Goal: Information Seeking & Learning: Learn about a topic

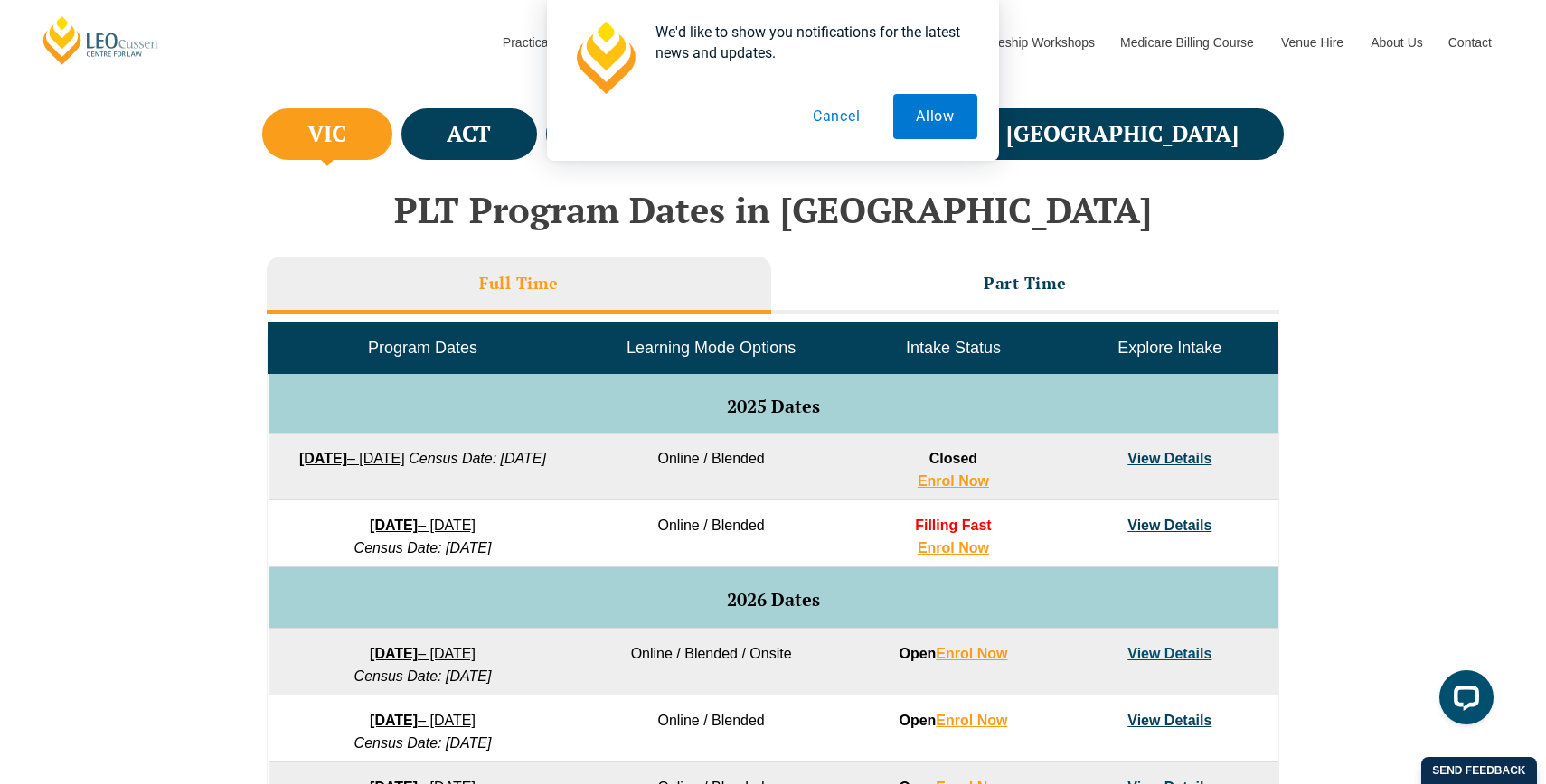
click at [1179, 460] on link "View Details" at bounding box center [1169, 459] width 84 height 16
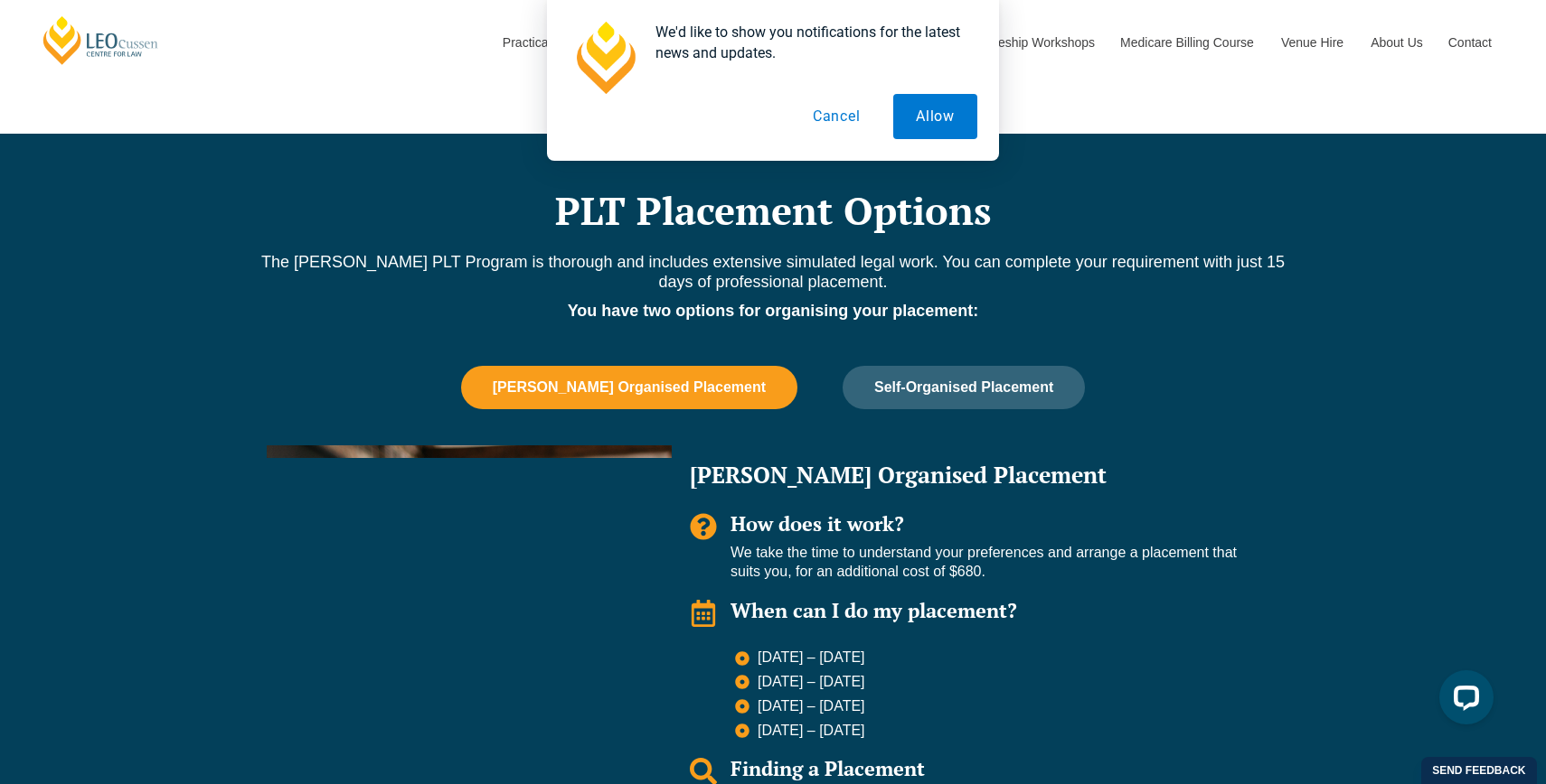
scroll to position [1402, 0]
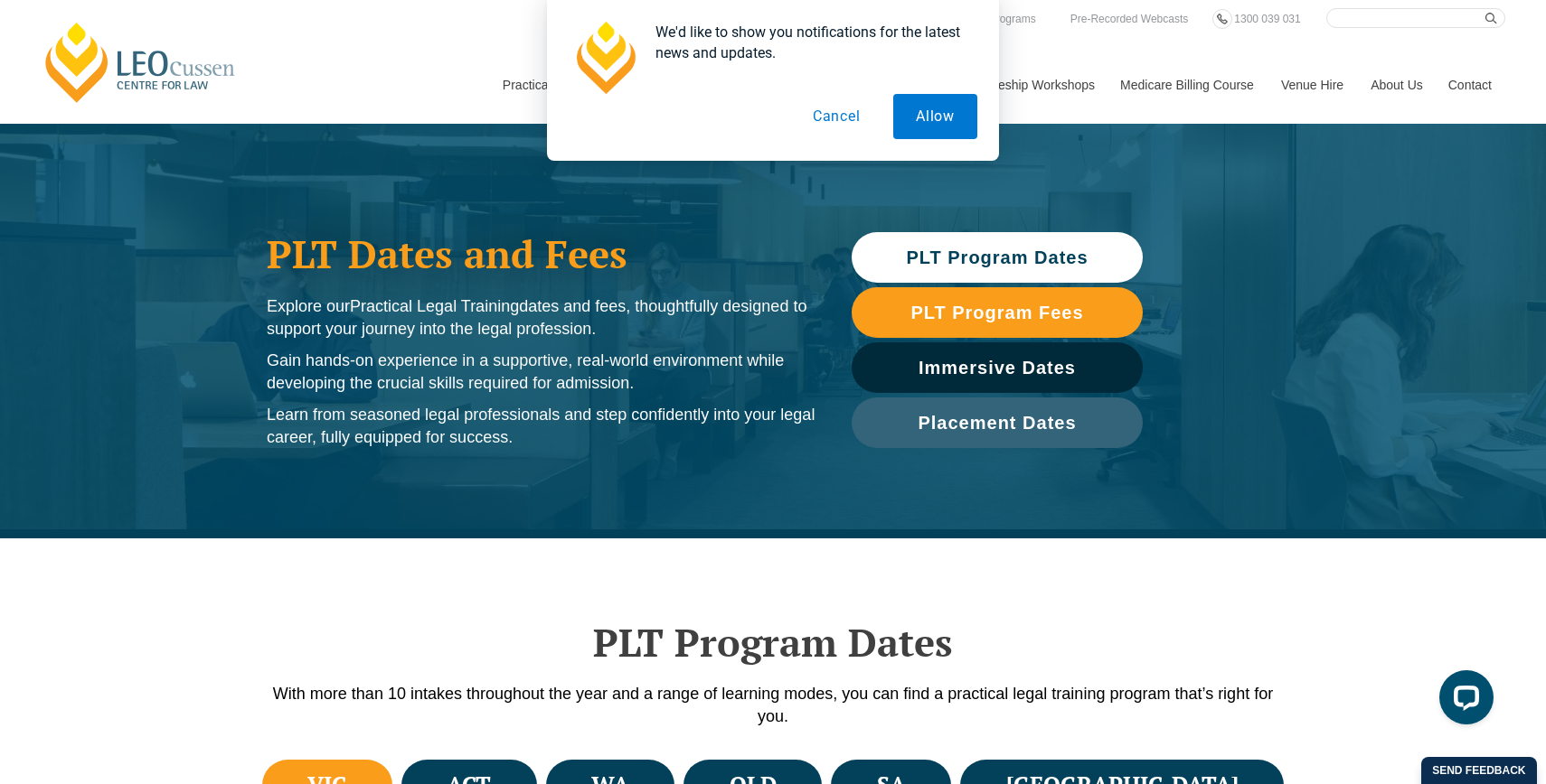
click at [849, 116] on button "Cancel" at bounding box center [836, 116] width 93 height 45
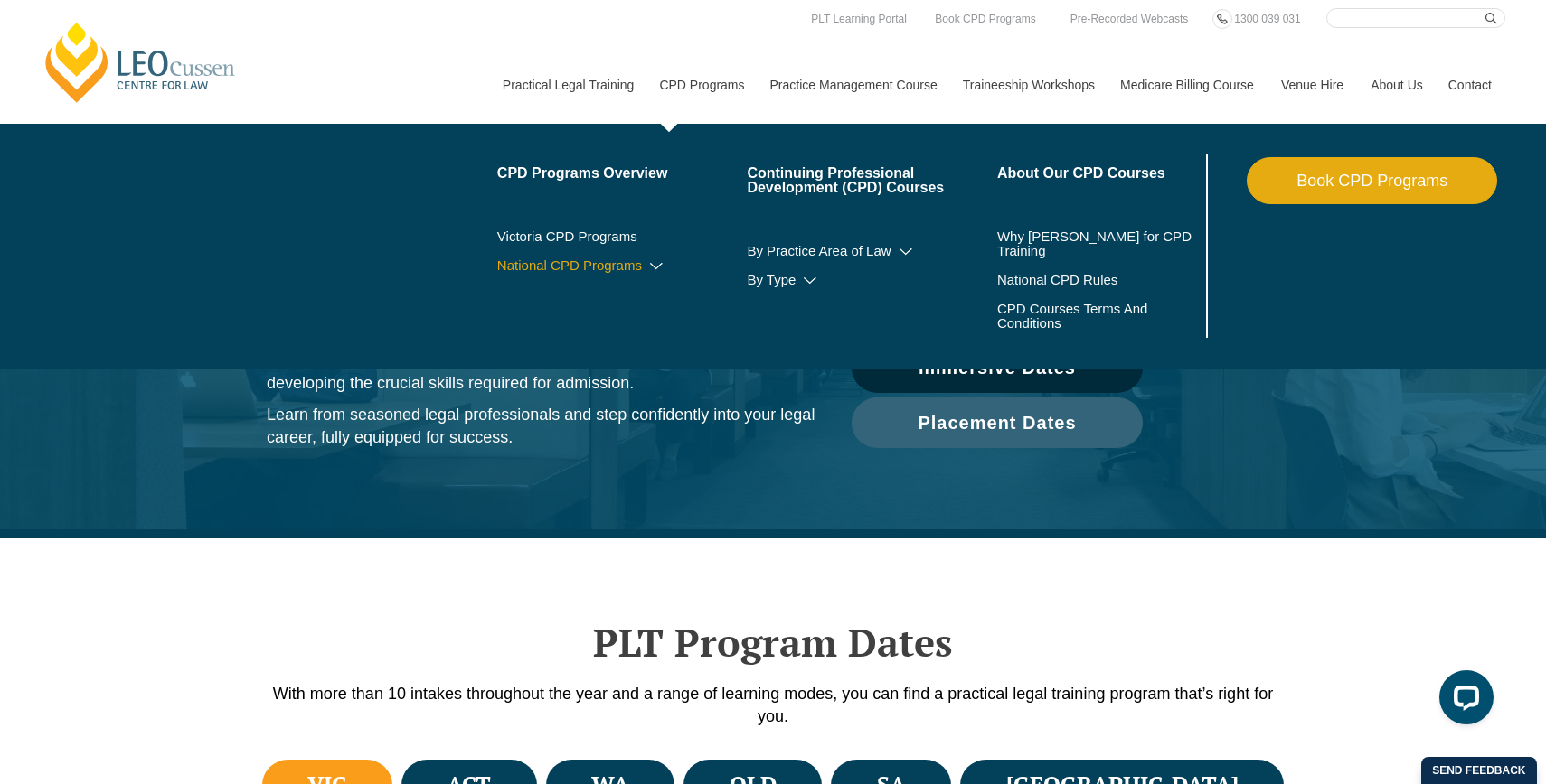
click at [647, 267] on icon at bounding box center [657, 267] width 18 height 13
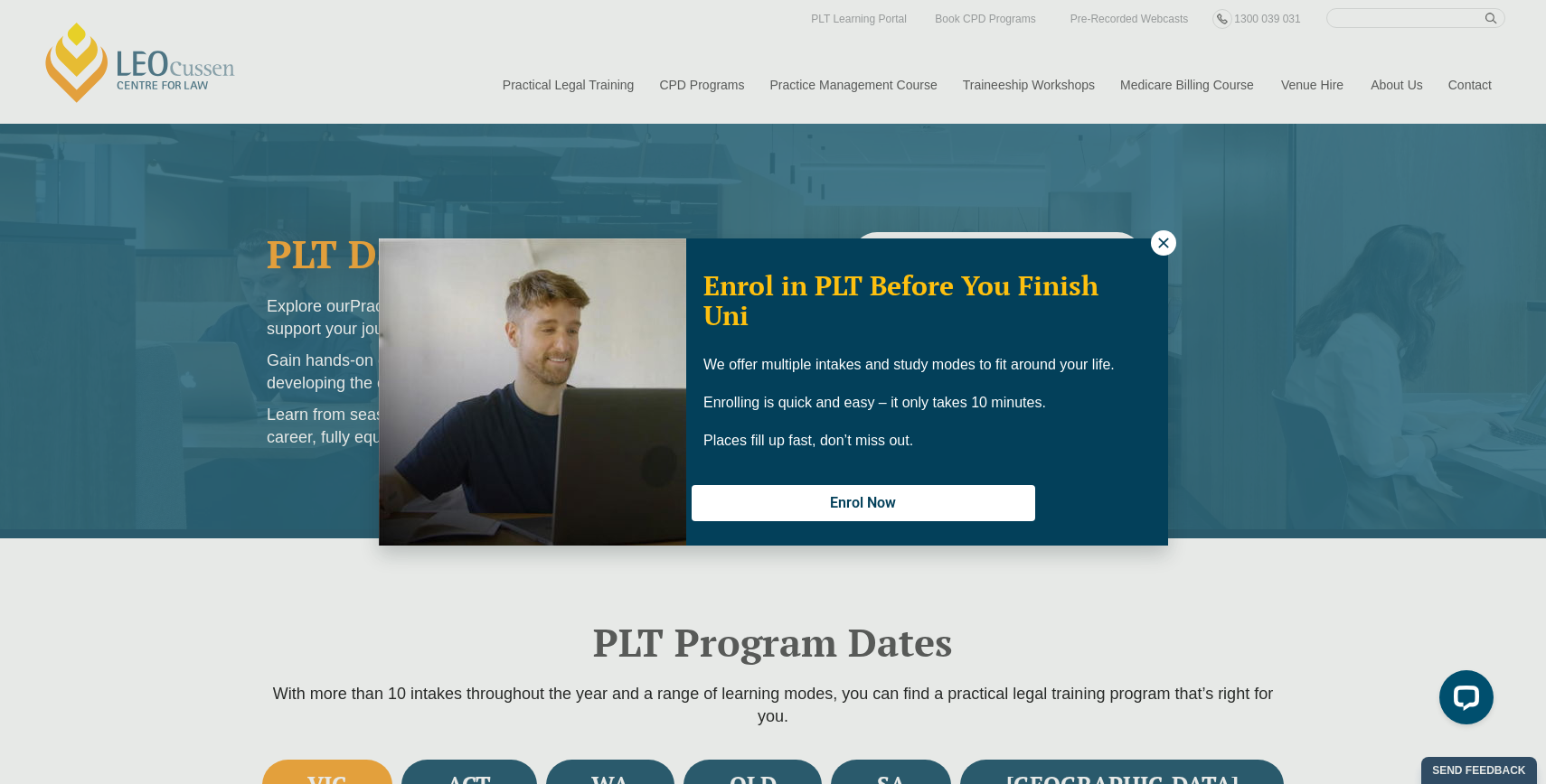
click at [1162, 242] on icon at bounding box center [1162, 243] width 10 height 10
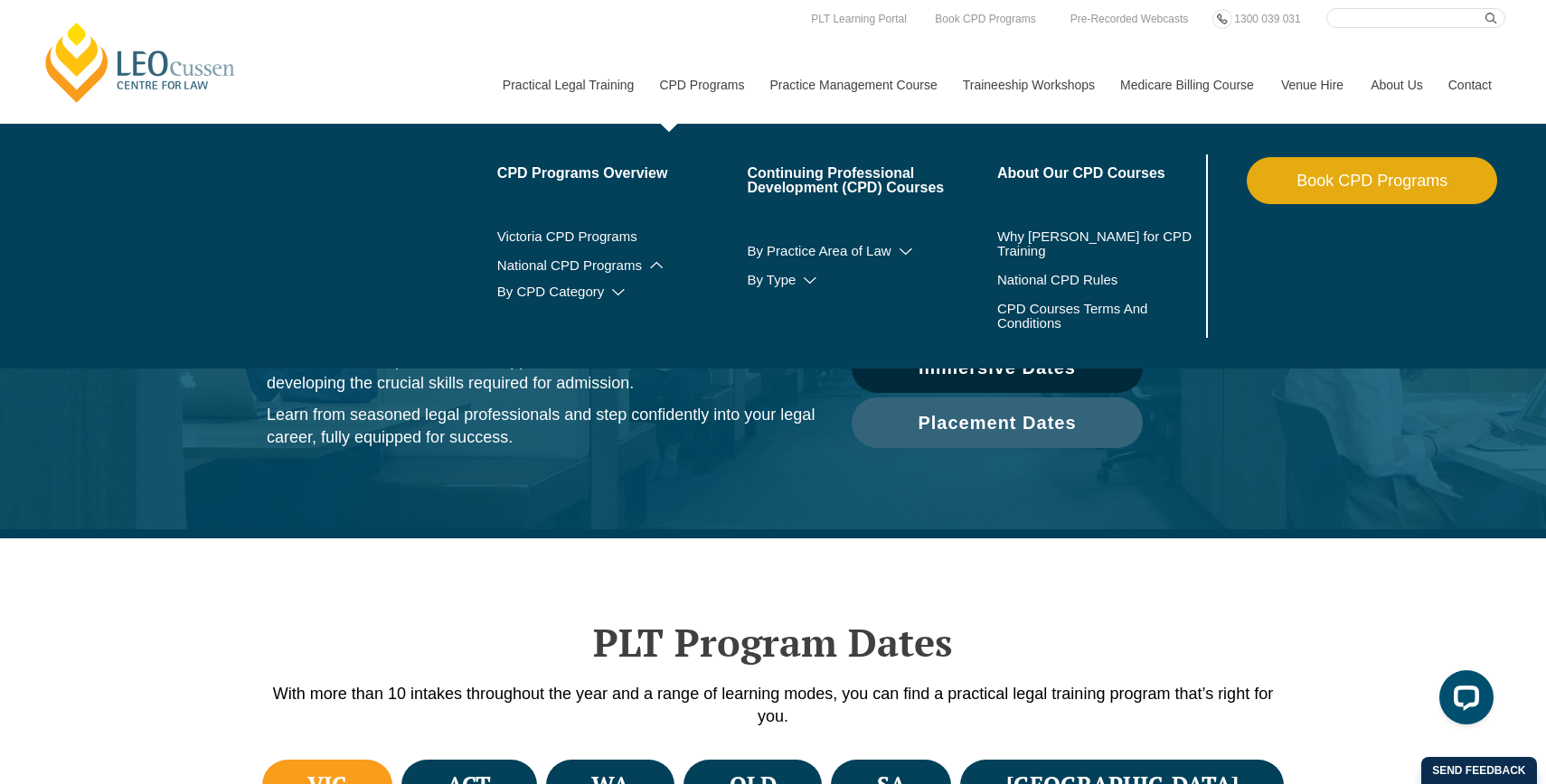
click at [653, 85] on link "CPD Programs" at bounding box center [701, 85] width 110 height 78
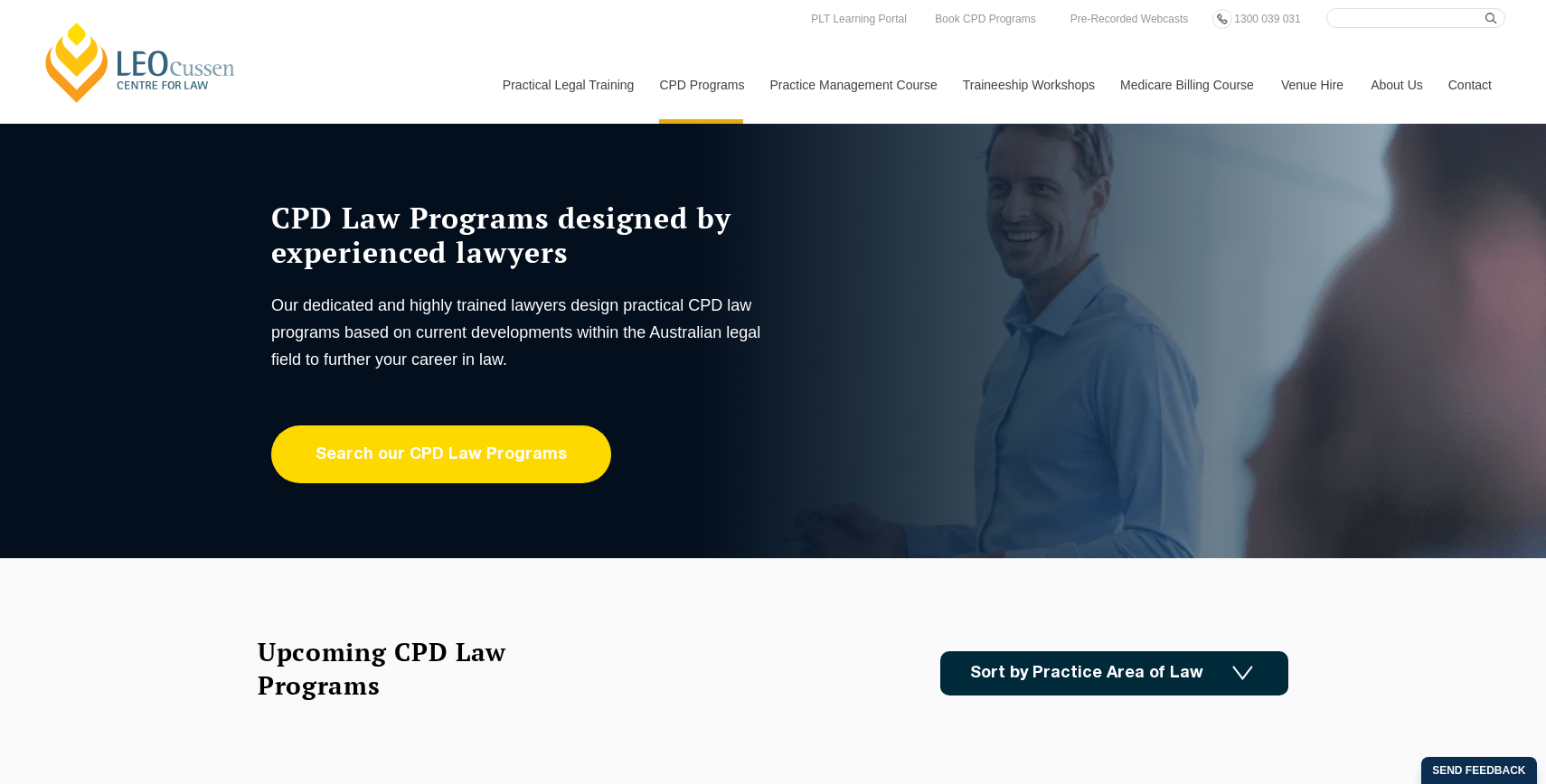
click at [470, 456] on link "Search our CPD Law Programs" at bounding box center [441, 454] width 340 height 58
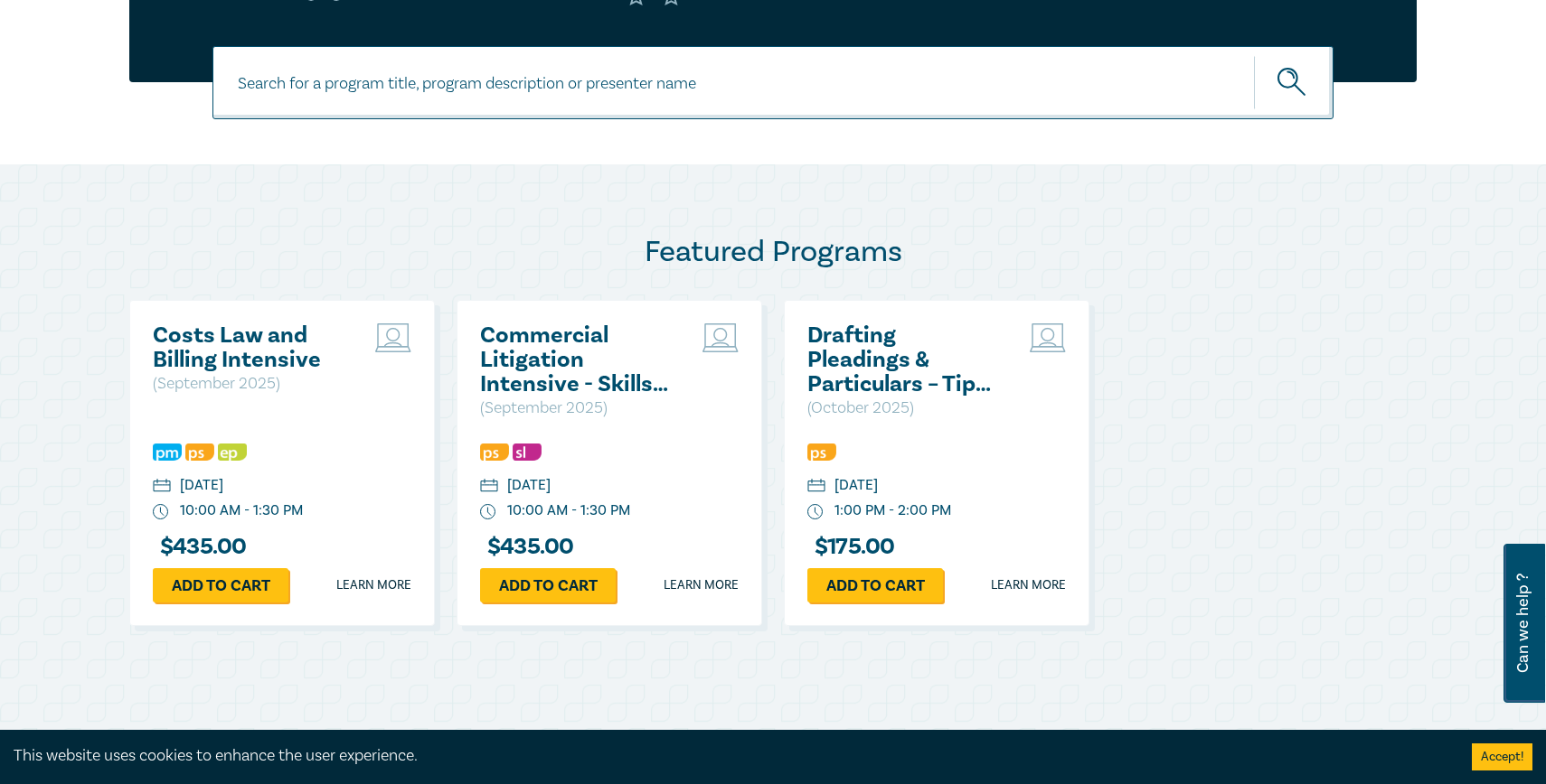
scroll to position [762, 0]
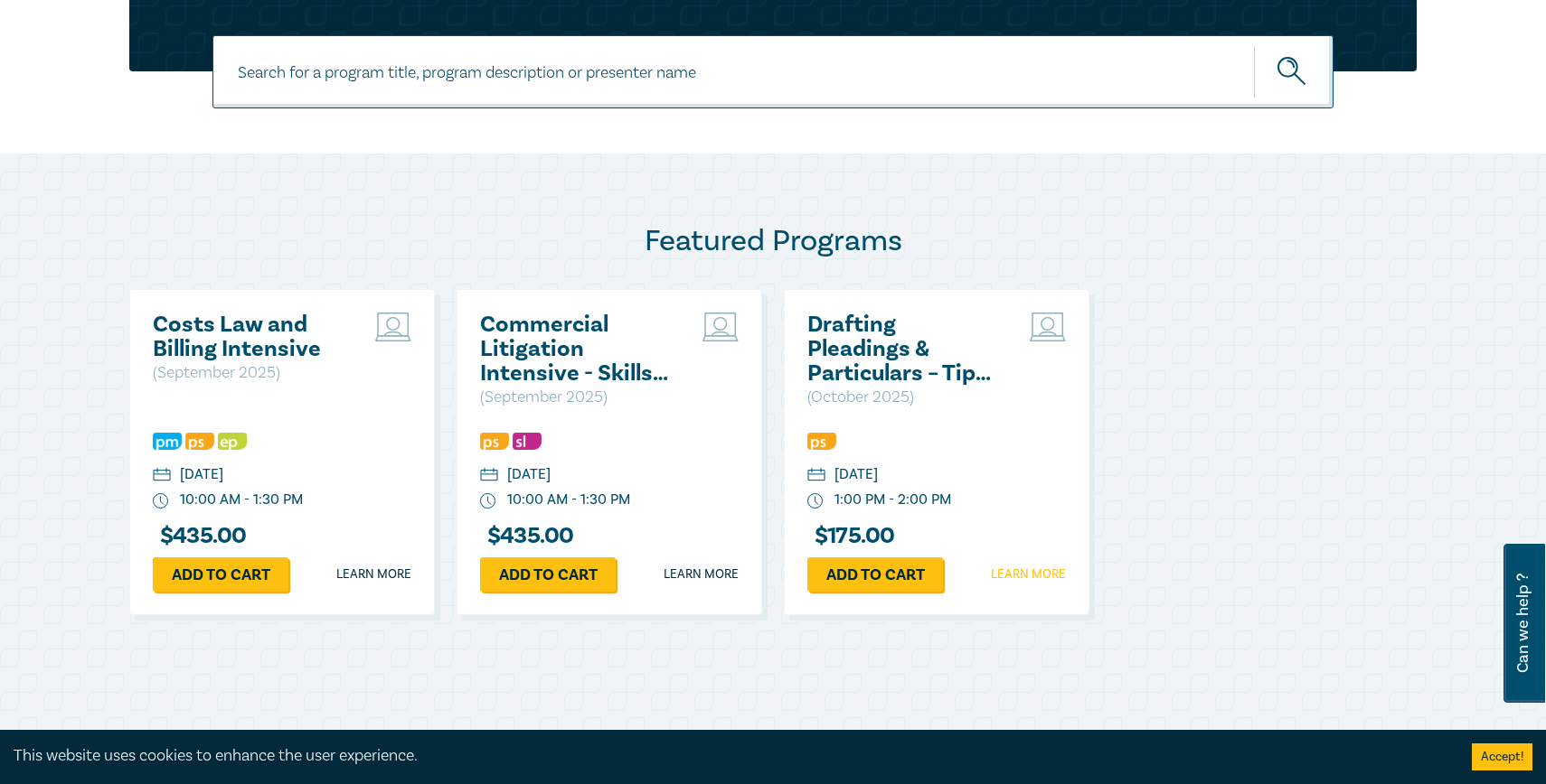
click at [1037, 578] on link "Learn more" at bounding box center [1029, 574] width 75 height 18
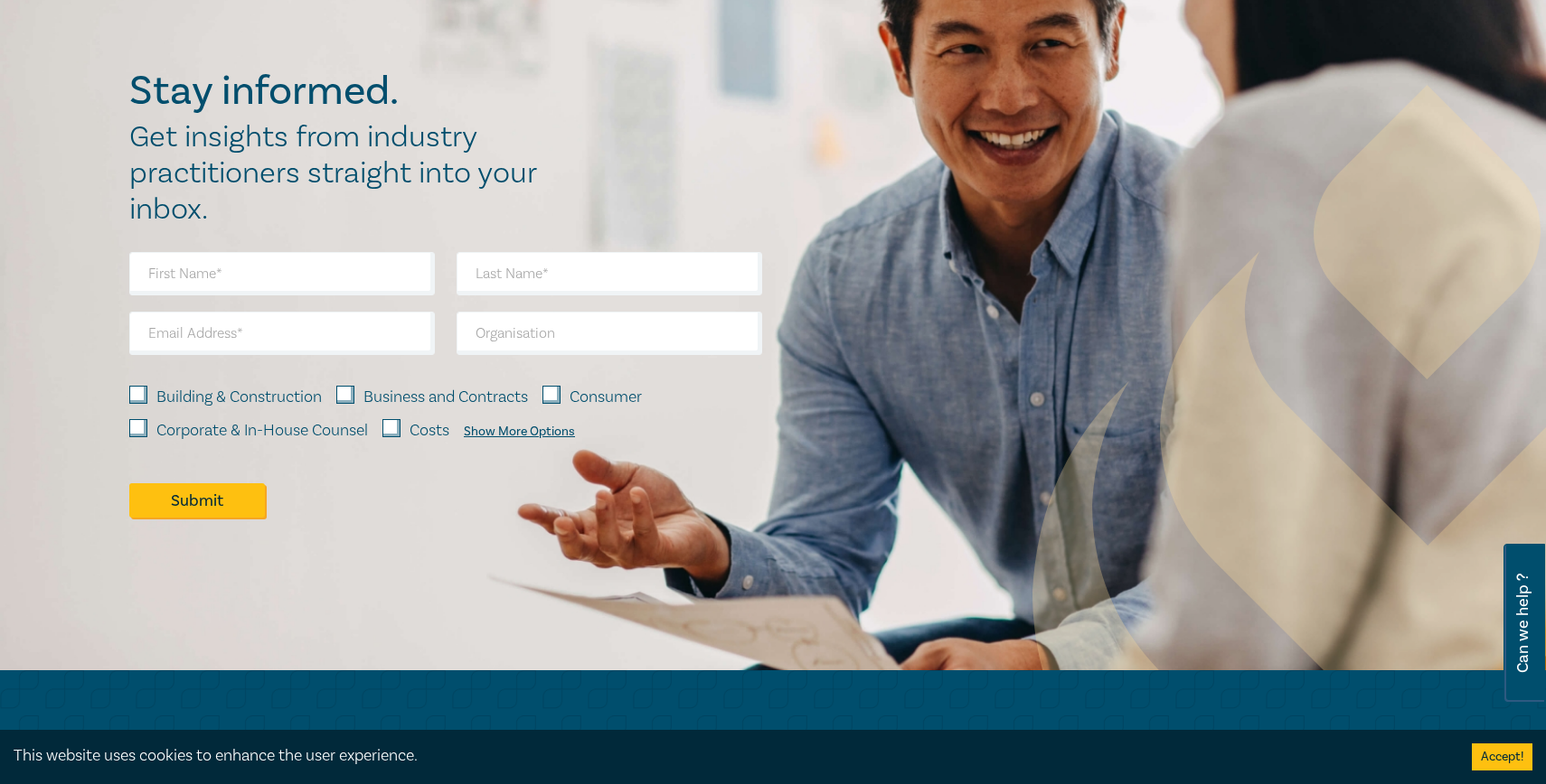
scroll to position [2389, 0]
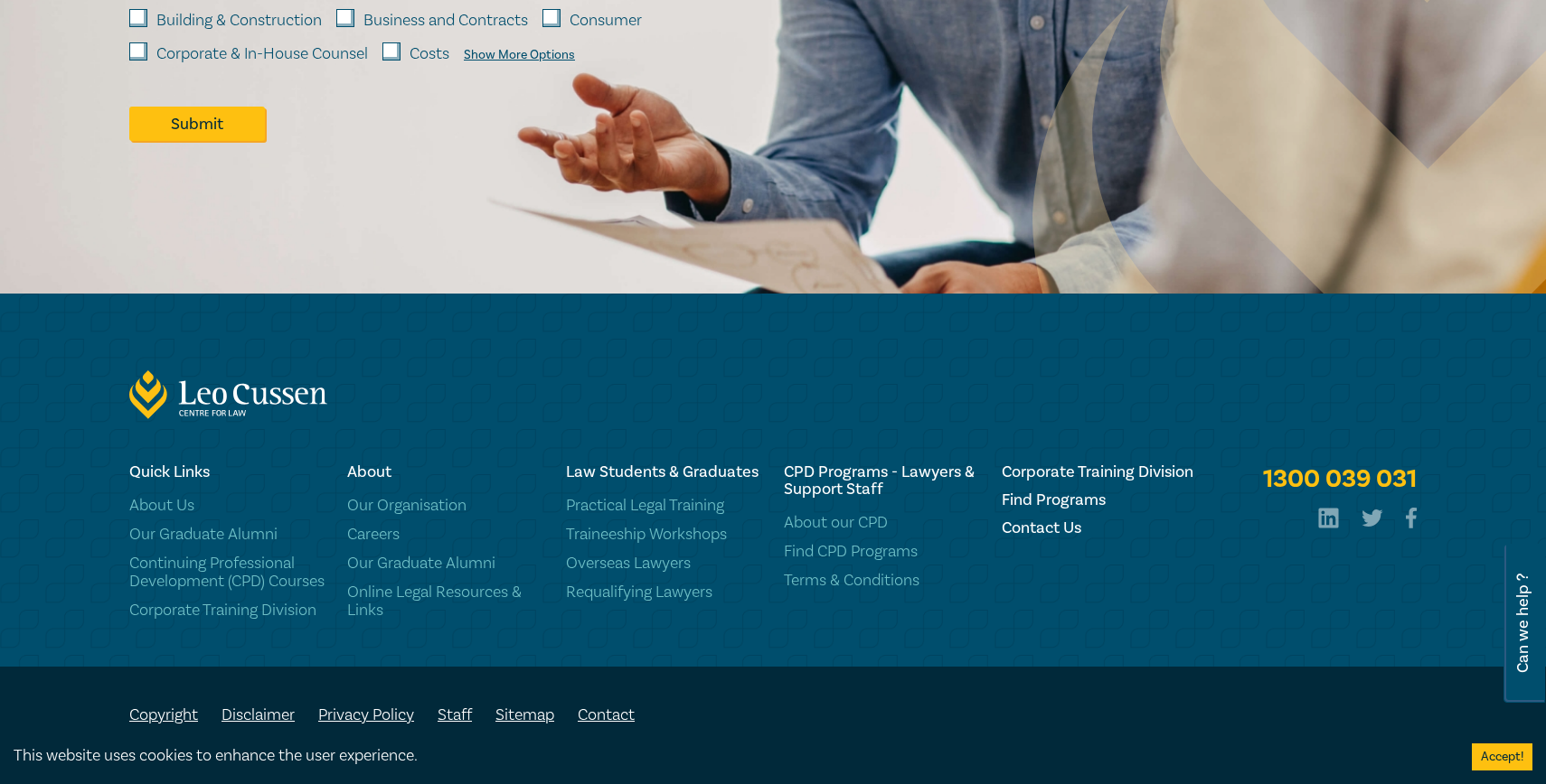
scroll to position [2784, 0]
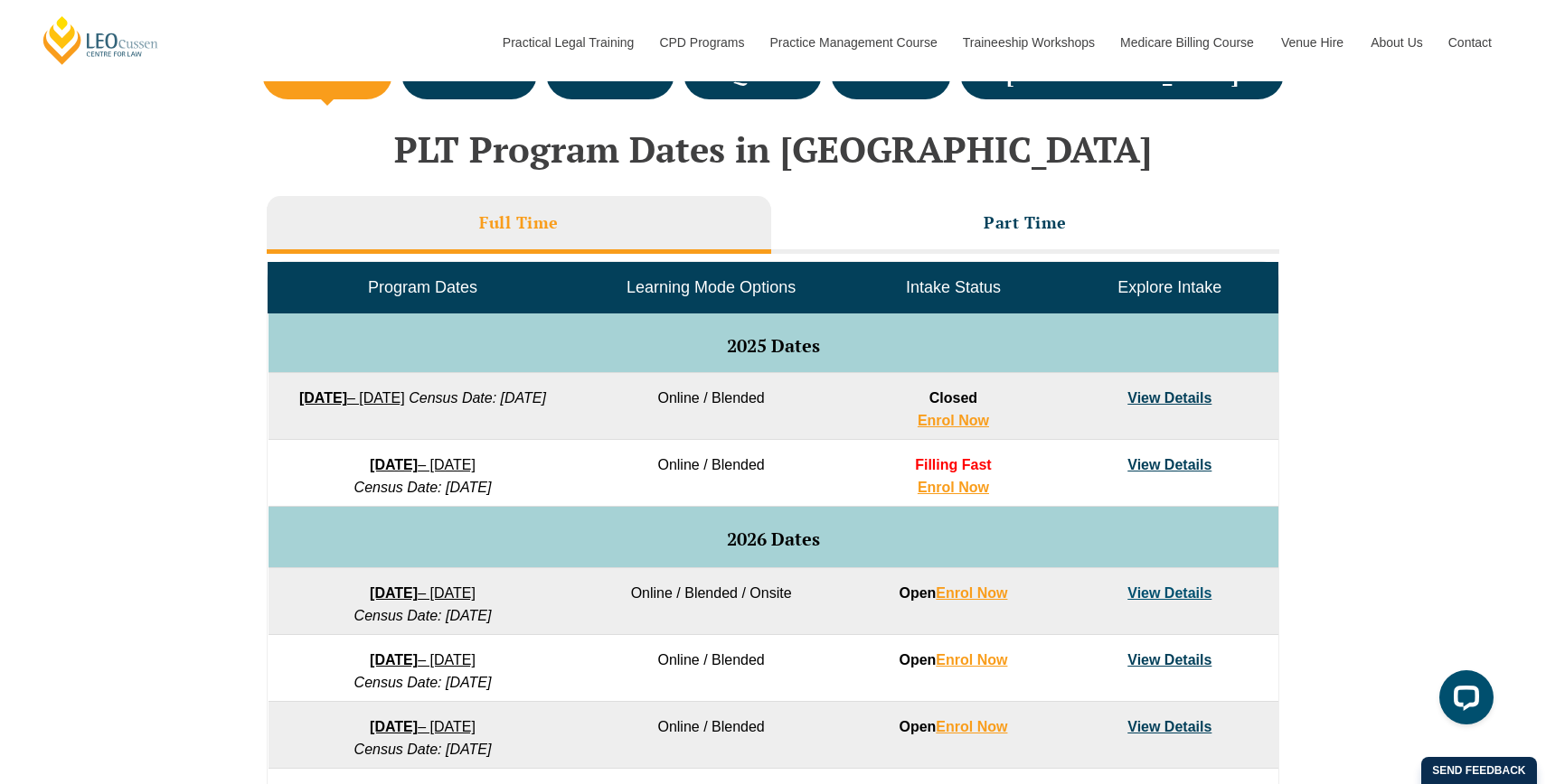
scroll to position [735, 0]
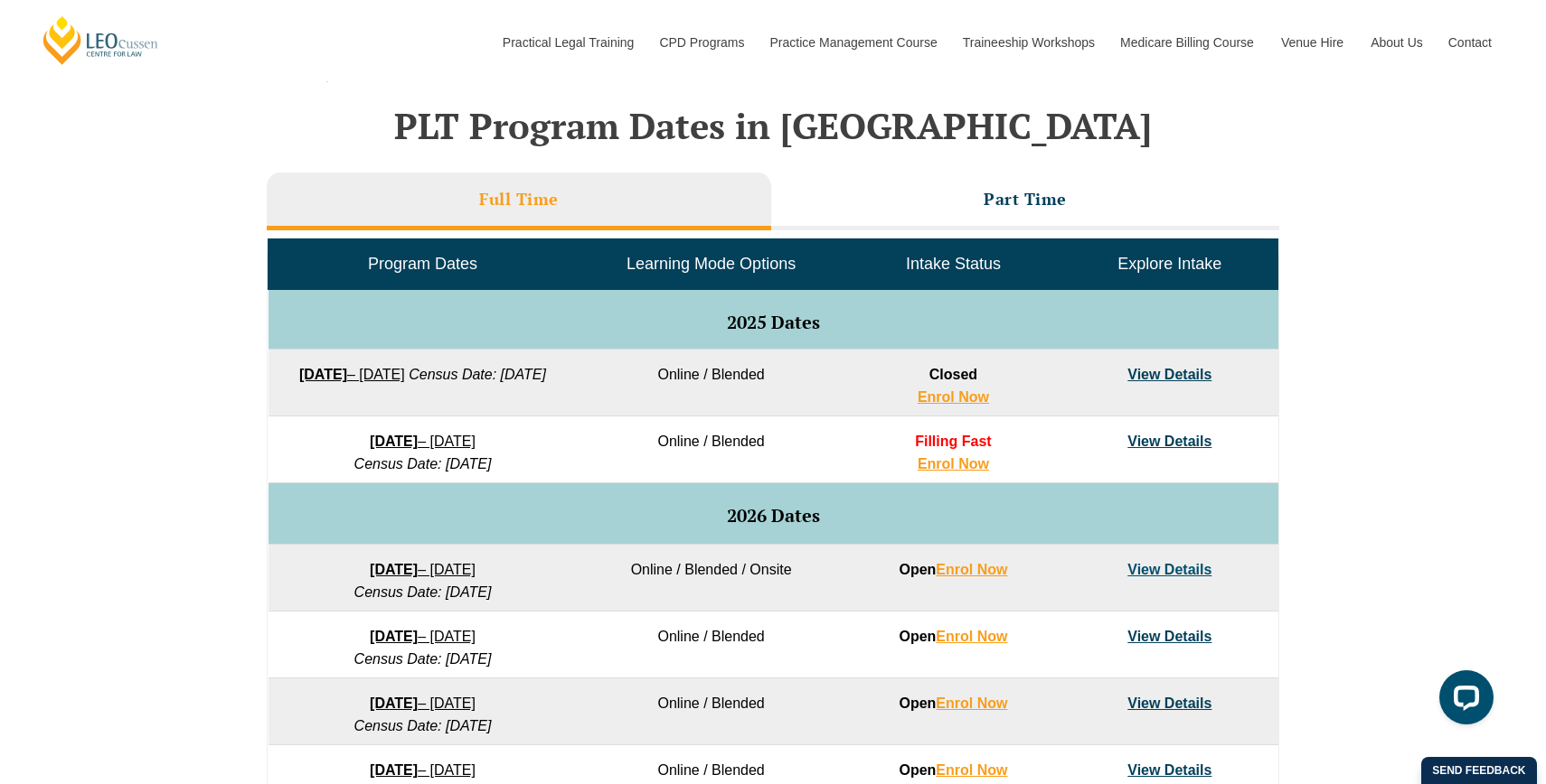
click at [1151, 378] on link "View Details" at bounding box center [1169, 374] width 84 height 16
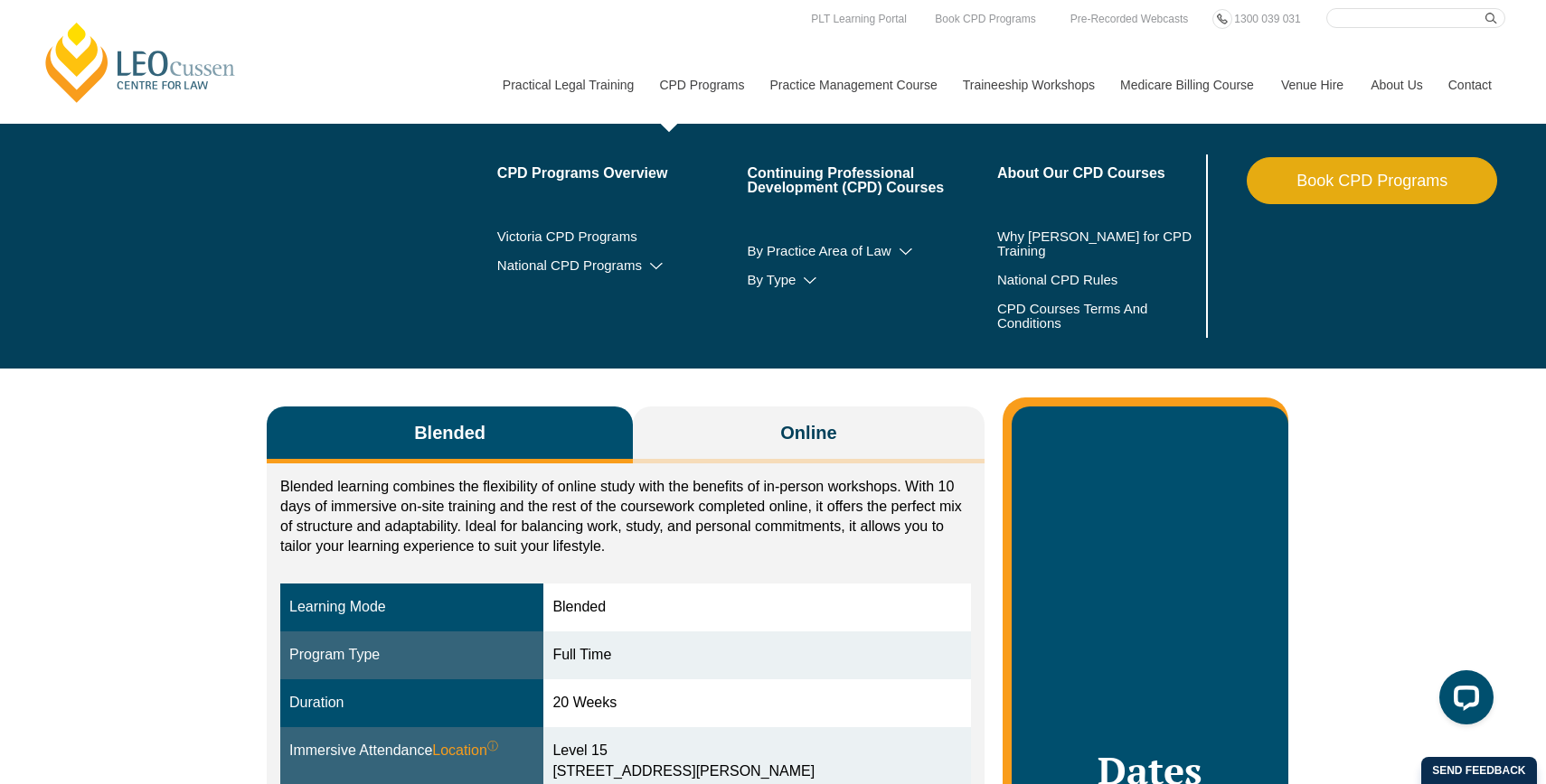
click at [668, 84] on link "CPD Programs" at bounding box center [701, 85] width 110 height 78
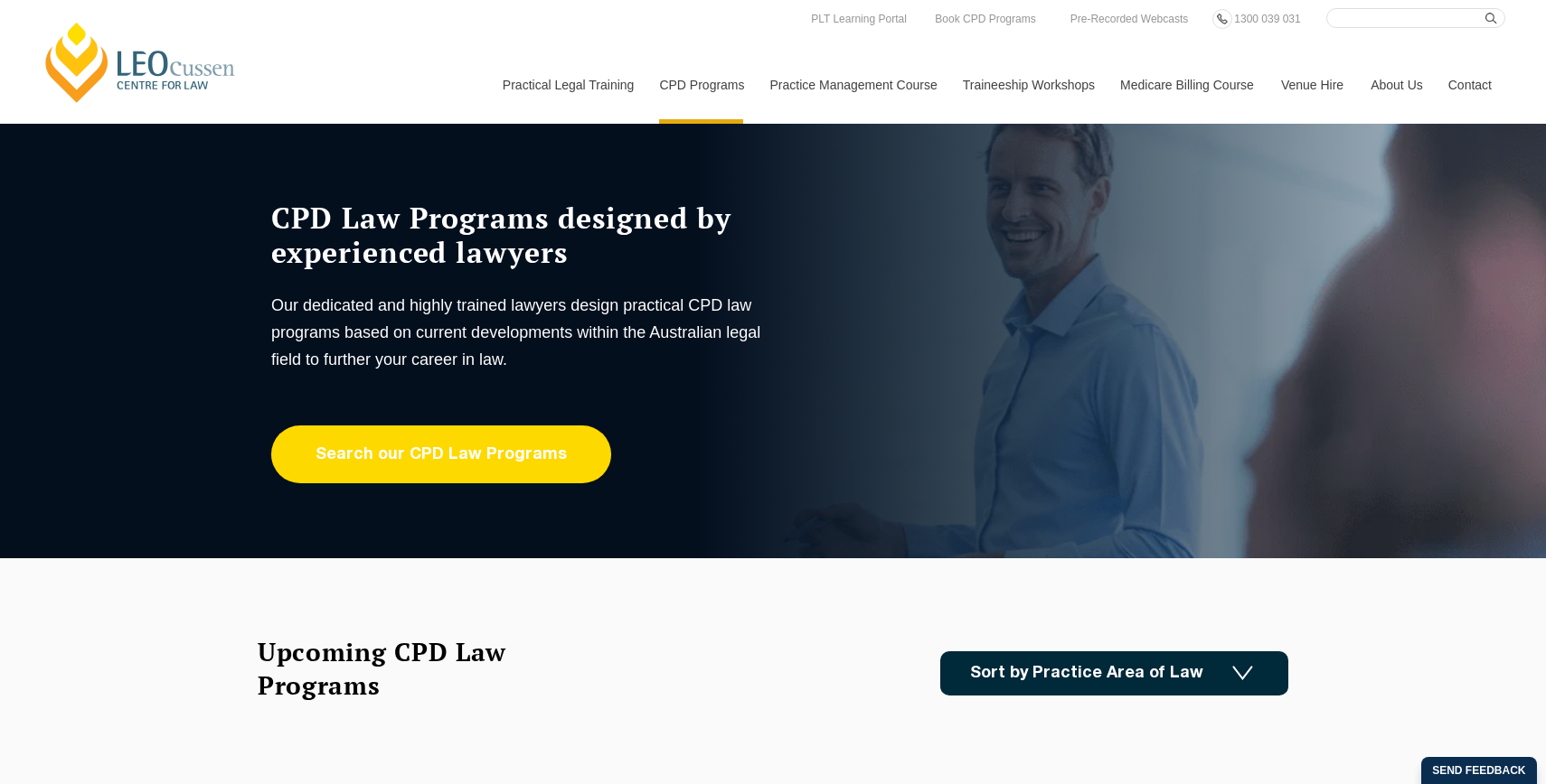
click at [462, 472] on link "Search our CPD Law Programs" at bounding box center [441, 454] width 340 height 58
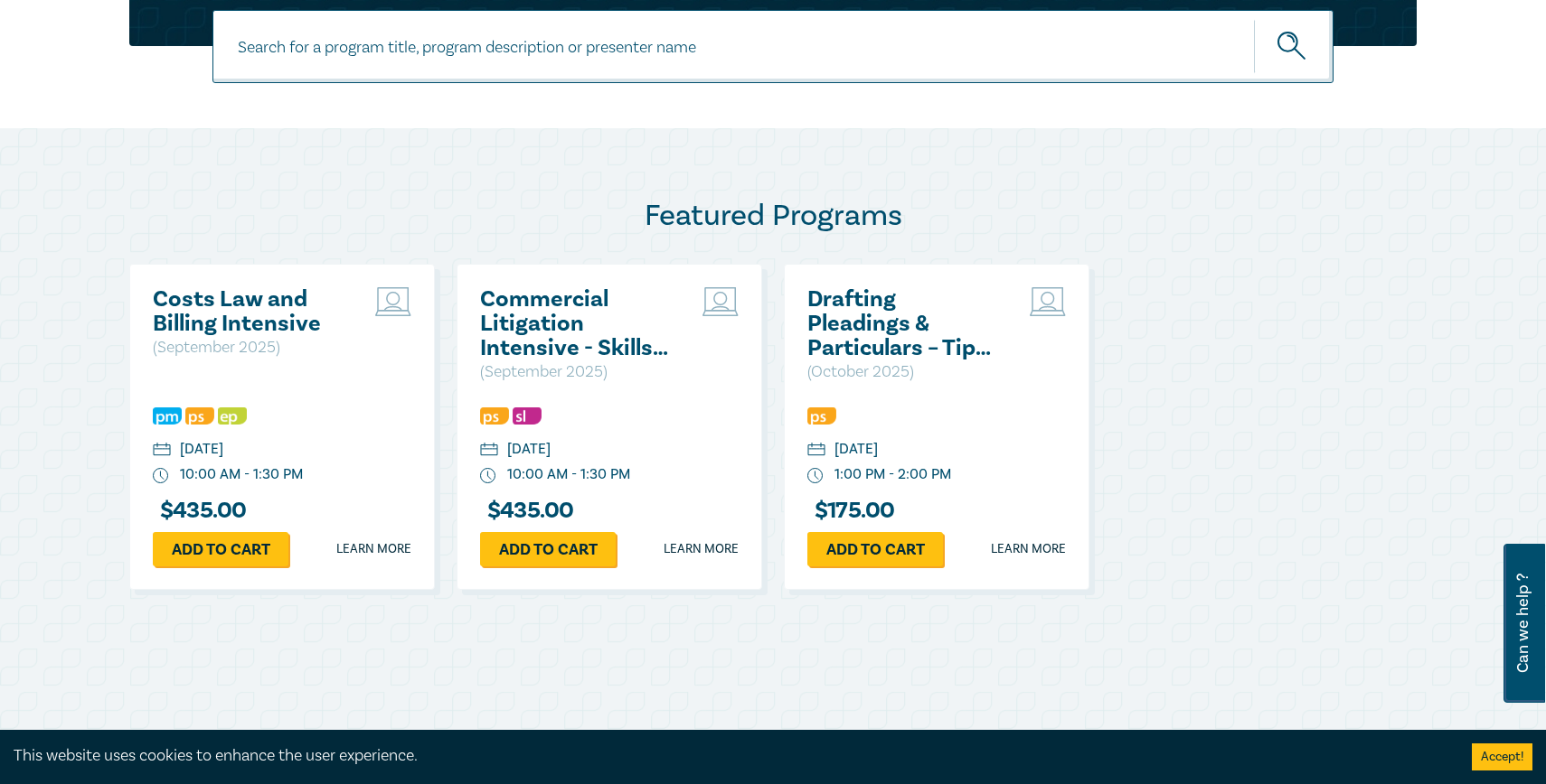
scroll to position [795, 0]
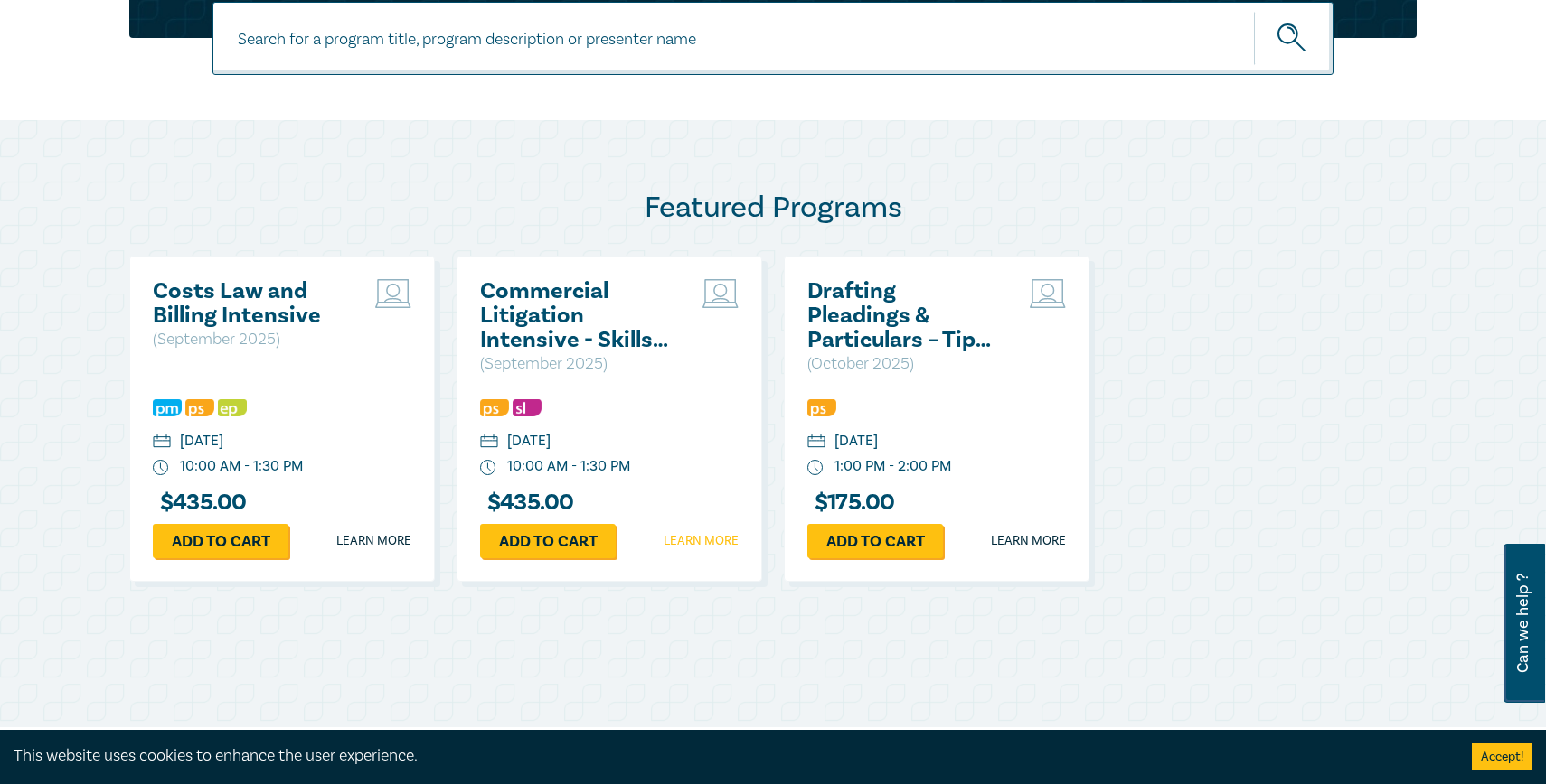
click at [693, 541] on link "Learn more" at bounding box center [702, 541] width 75 height 18
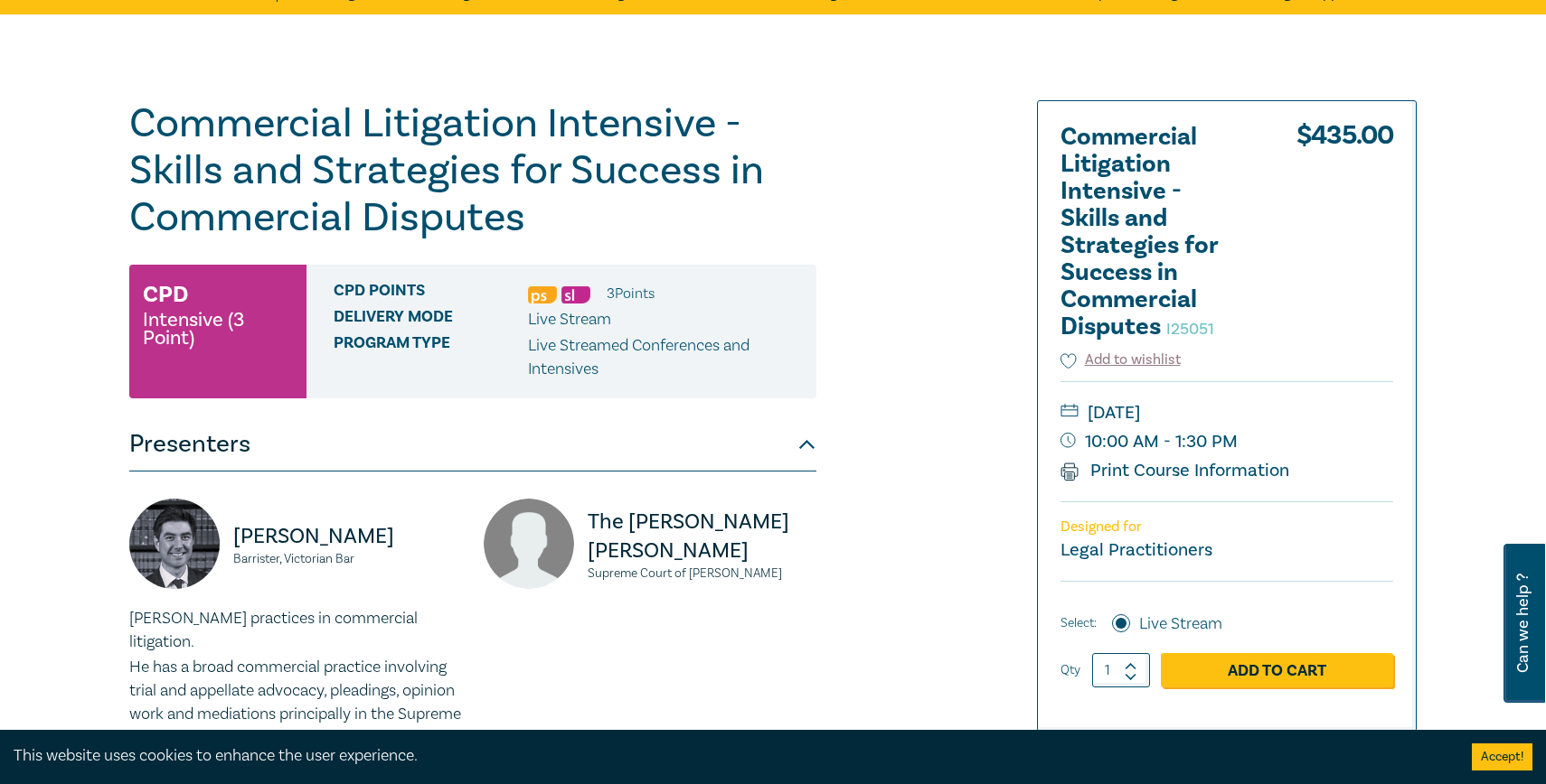
scroll to position [134, 0]
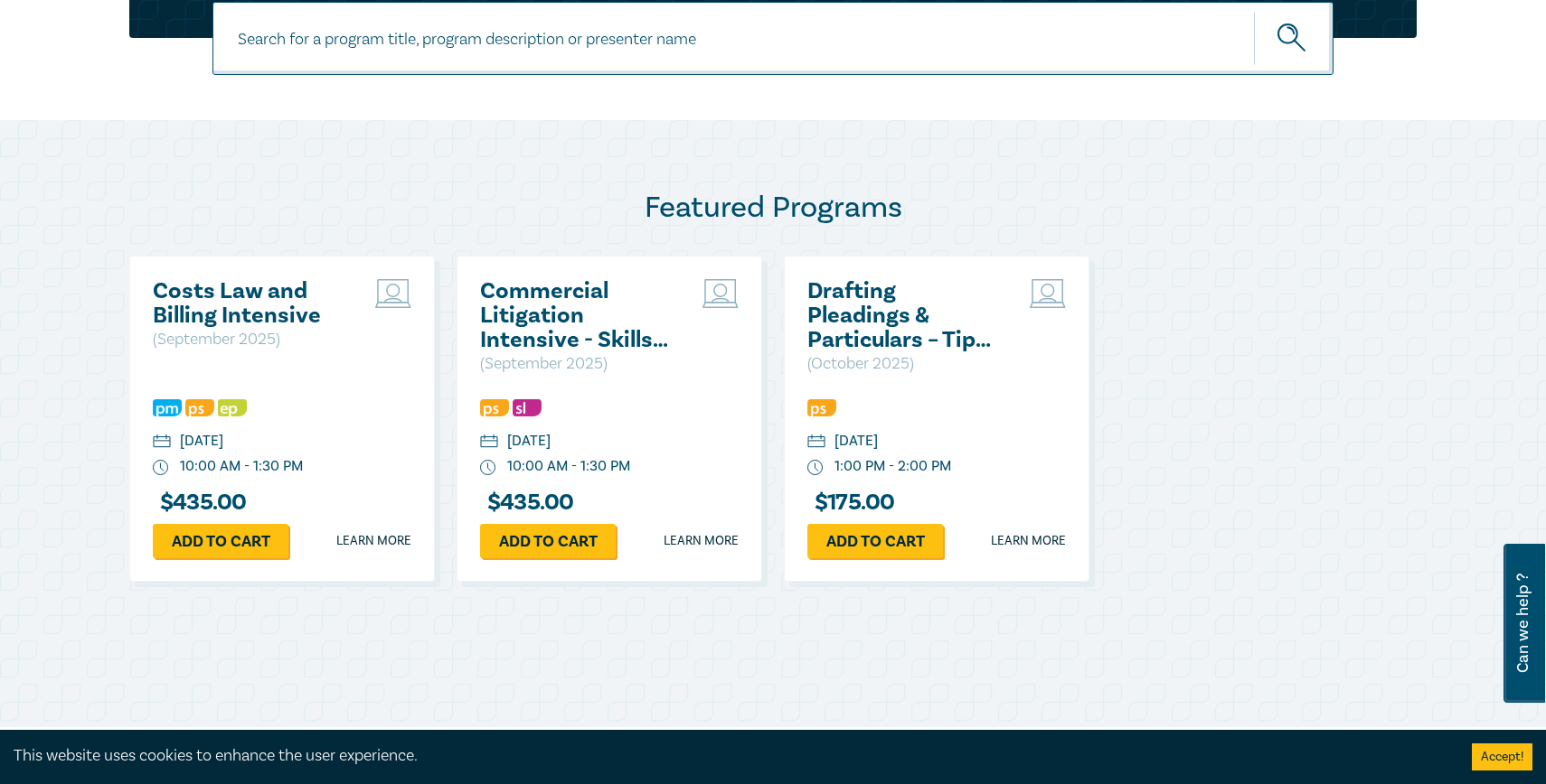
scroll to position [2423, 0]
